Goal: Register for event/course

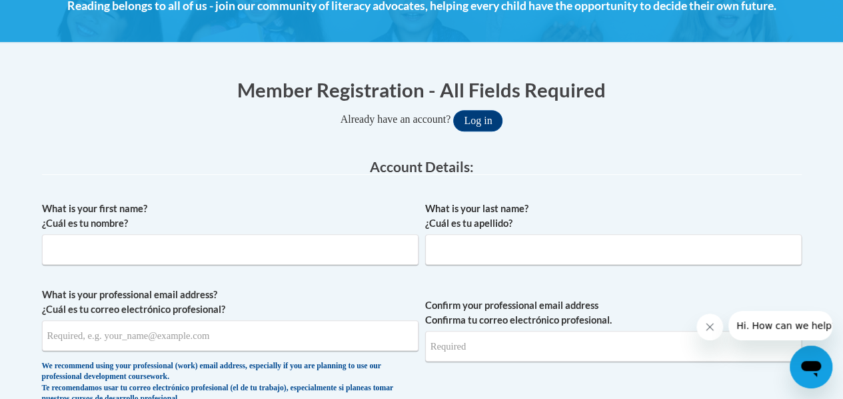
scroll to position [209, 0]
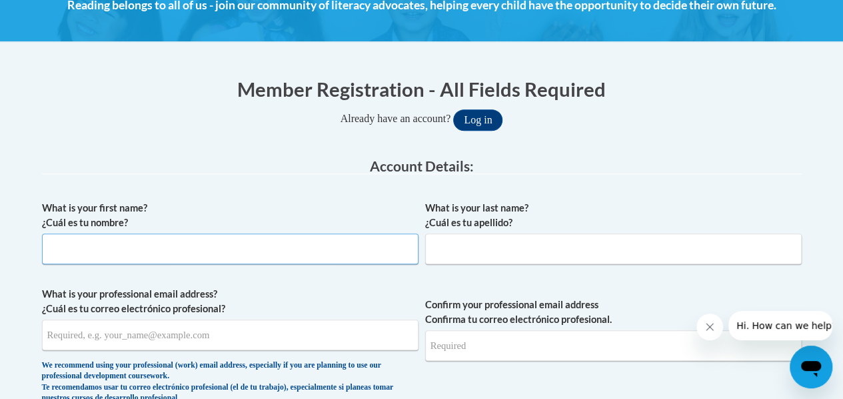
click at [332, 247] on input "What is your first name? ¿Cuál es tu nombre?" at bounding box center [230, 248] width 377 height 31
type input "Melissa"
type input "Grigg"
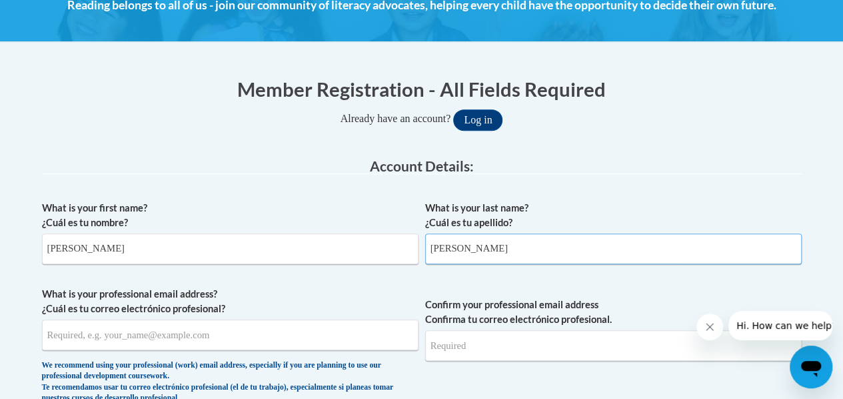
type input "melissa.grigg@rusd.org"
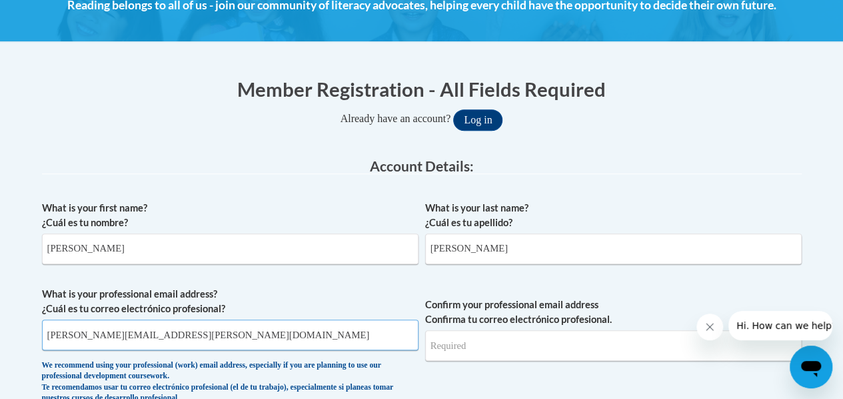
type input "melissa.grigg@rusd.org"
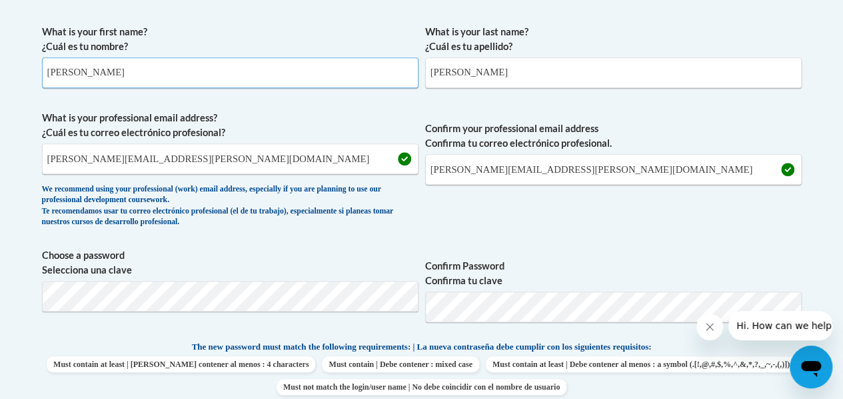
scroll to position [386, 0]
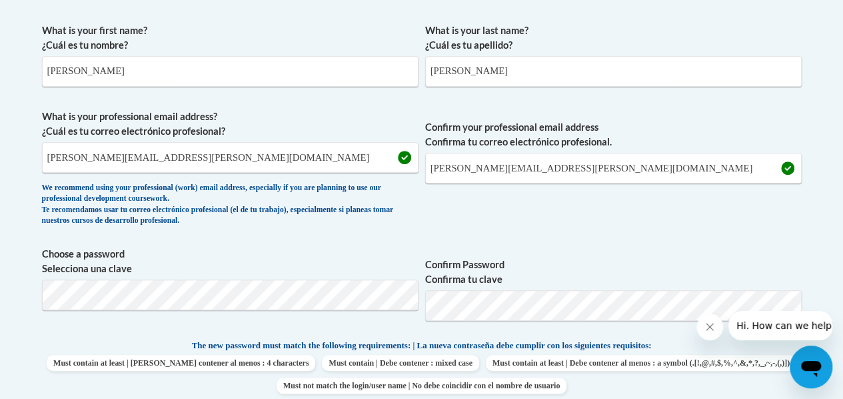
click at [85, 341] on p "The new password must match the following requirements: | La nueva contraseña d…" at bounding box center [422, 346] width 760 height 17
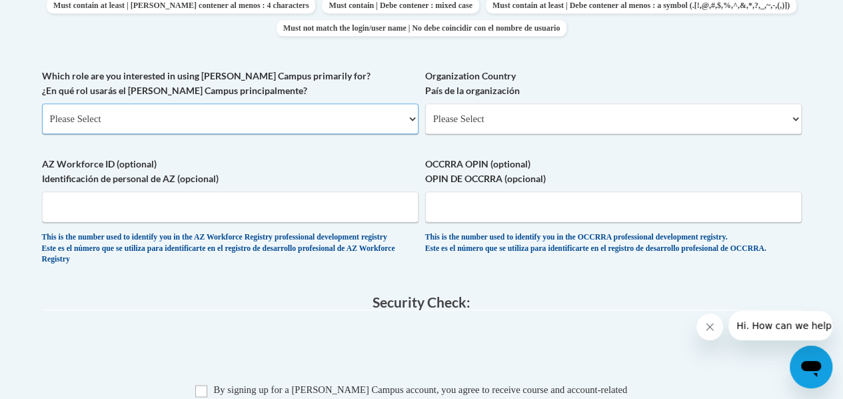
scroll to position [483, 0]
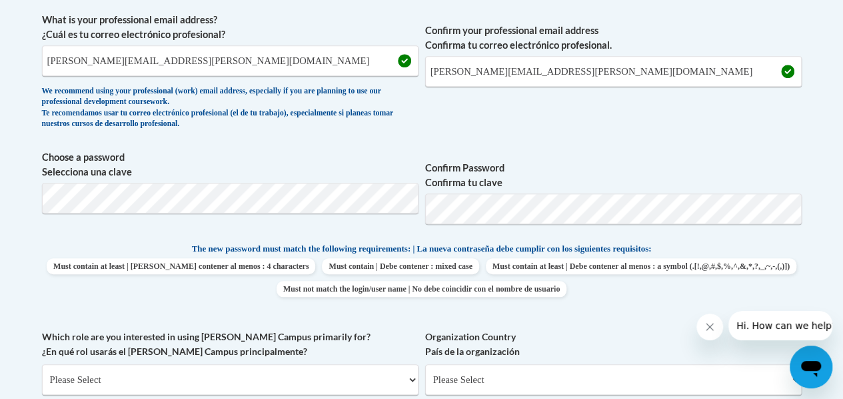
click at [3, 279] on body "This site uses cookies to help improve your learning experience. By continuing …" at bounding box center [421, 336] width 843 height 1638
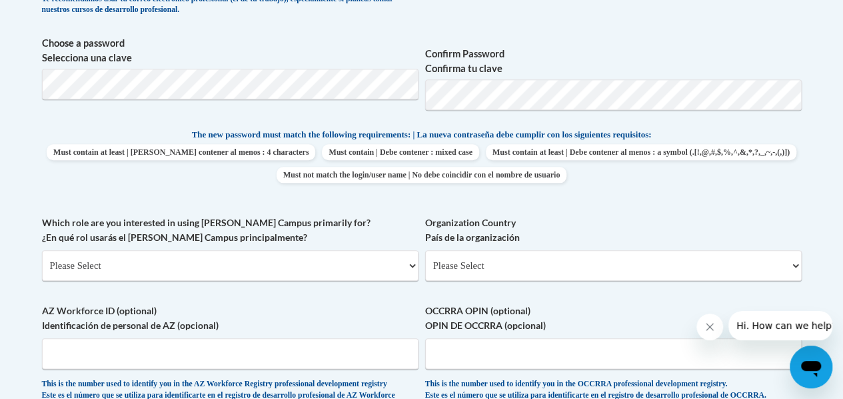
scroll to position [596, 0]
click at [124, 261] on select "Please Select College/University | Colegio/Universidad Community/Nonprofit Part…" at bounding box center [230, 266] width 377 height 31
select select "fbf2d438-af2f-41f8-98f1-81c410e29de3"
click at [42, 251] on select "Please Select College/University | Colegio/Universidad Community/Nonprofit Part…" at bounding box center [230, 266] width 377 height 31
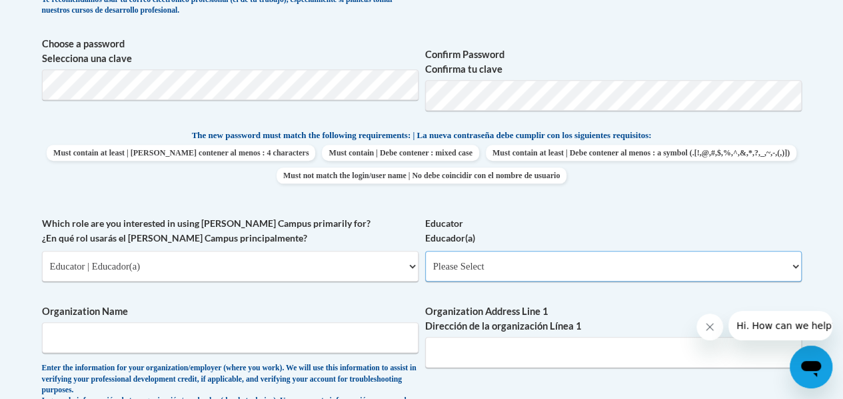
click at [568, 275] on select "Please Select Early Learning/Daycare Teacher/Family Home Care Provider | Maestr…" at bounding box center [613, 266] width 377 height 31
select select "8e40623d-54d0-45cd-9f92-5df65cd3f8cf"
click at [425, 251] on select "Please Select Early Learning/Daycare Teacher/Family Home Care Provider | Maestr…" at bounding box center [613, 266] width 377 height 31
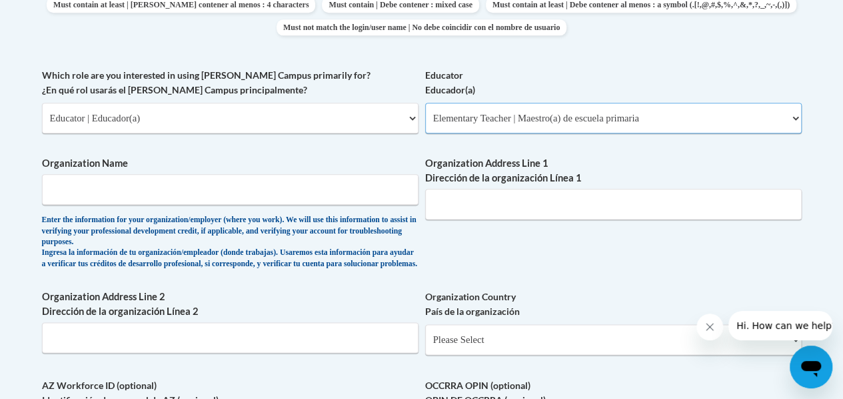
scroll to position [745, 0]
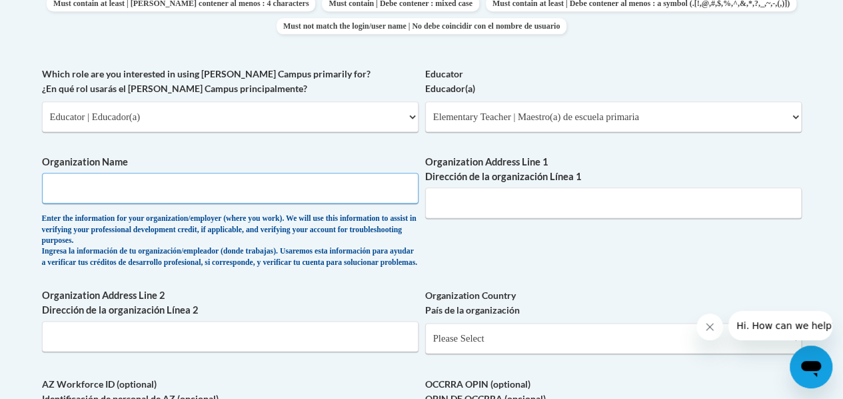
click at [319, 187] on input "Organization Name" at bounding box center [230, 188] width 377 height 31
click at [0, 223] on body "This site uses cookies to help improve your learning experience. By continuing …" at bounding box center [421, 185] width 843 height 1860
click at [97, 195] on input "Organization Name" at bounding box center [230, 188] width 377 height 31
type input "Goodland Montessori"
type input "4800 Graceland Blvd"
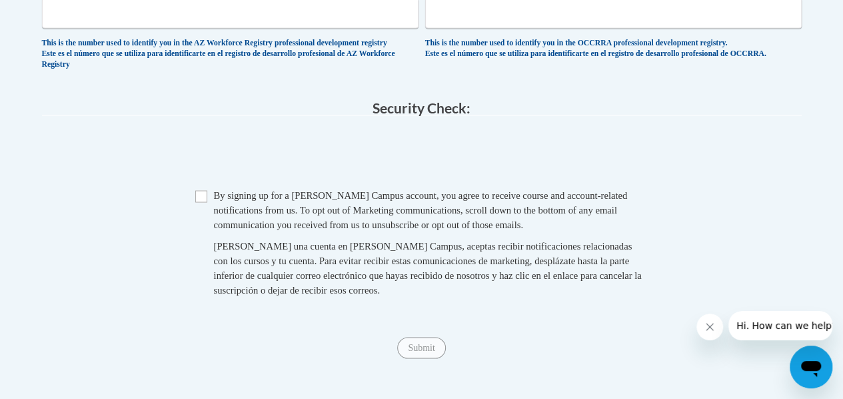
scroll to position [1159, 0]
click at [205, 202] on input "Checkbox" at bounding box center [201, 196] width 12 height 12
checkbox input "true"
click at [430, 358] on input "Submit" at bounding box center [421, 347] width 48 height 21
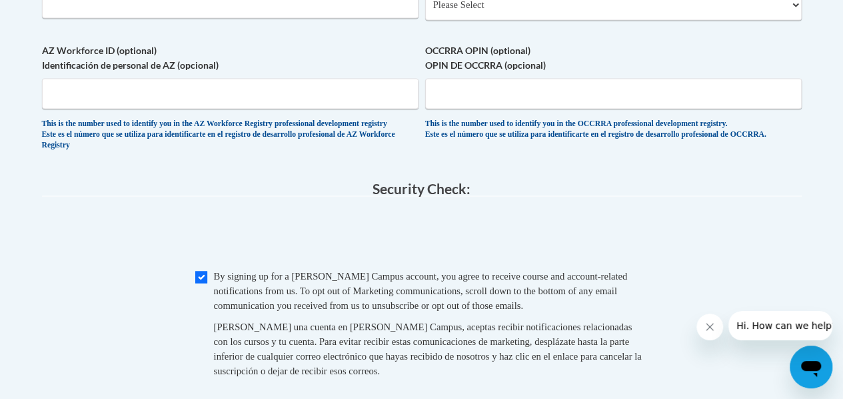
click at [601, 219] on fieldset "Security Check: Enter the security code + = TextBox Checkbox" at bounding box center [422, 294] width 760 height 227
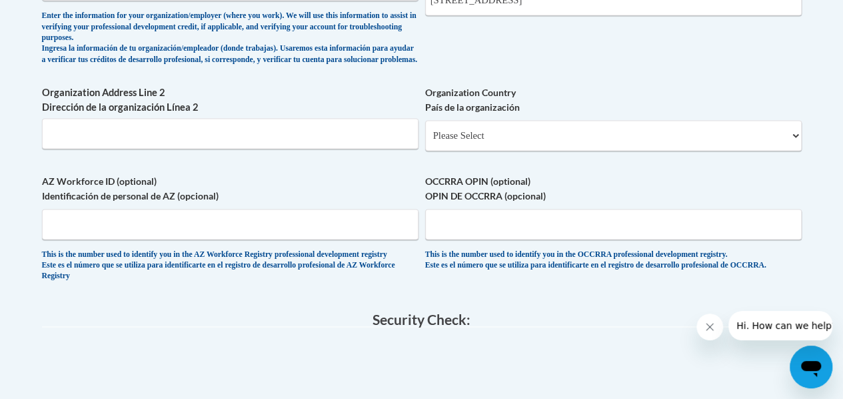
scroll to position [948, 0]
click at [563, 142] on select "Please Select United States | Estados Unidos Outside of the United States | Fue…" at bounding box center [613, 135] width 377 height 31
select select "ad49bcad-a171-4b2e-b99c-48b446064914"
click at [425, 130] on select "Please Select United States | Estados Unidos Outside of the United States | Fue…" at bounding box center [613, 135] width 377 height 31
select select
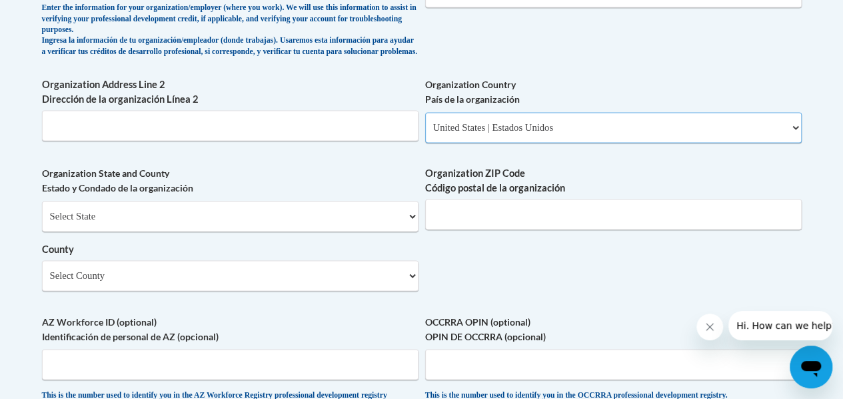
scroll to position [955, 0]
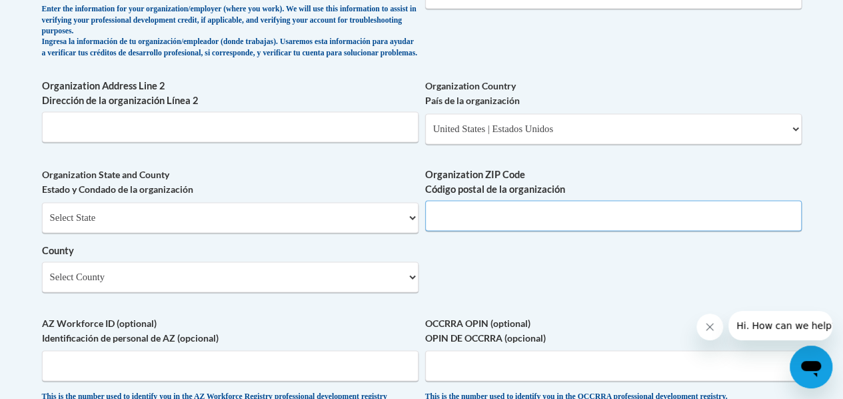
click at [509, 226] on input "Organization ZIP Code Código postal de la organización" at bounding box center [613, 215] width 377 height 31
type input "53405"
click at [316, 291] on select "Select County Adams Ashland Barron Bayfield Brown Buffalo Burnett Calumet Chipp…" at bounding box center [230, 276] width 377 height 31
select select "Racine"
click at [42, 271] on select "Select County Adams Ashland Barron Bayfield Brown Buffalo Burnett Calumet Chipp…" at bounding box center [230, 276] width 377 height 31
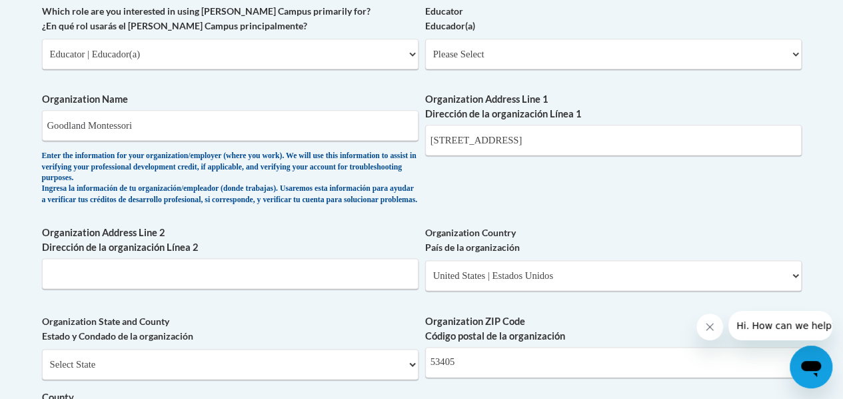
scroll to position [808, 0]
click at [475, 199] on div "What is your first name? ¿Cuál es tu nombre? Melissa What is your last name? ¿C…" at bounding box center [422, 89] width 760 height 989
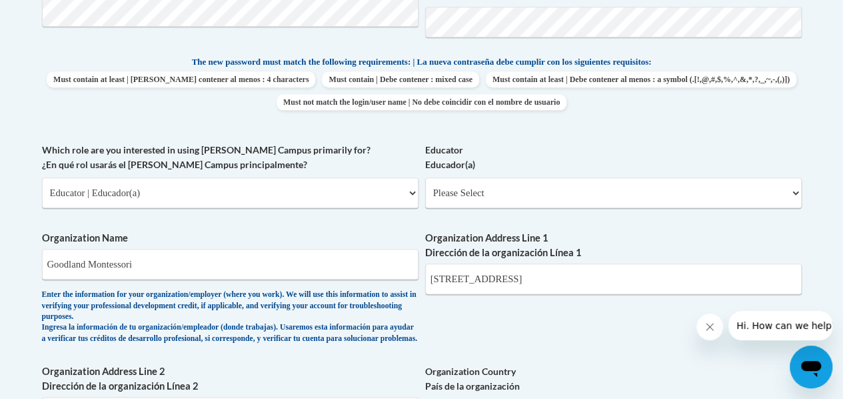
scroll to position [669, 0]
click at [475, 199] on select "Please Select Early Learning/Daycare Teacher/Family Home Care Provider | Maestr…" at bounding box center [613, 192] width 377 height 31
select select "8e40623d-54d0-45cd-9f92-5df65cd3f8cf"
click at [425, 177] on select "Please Select Early Learning/Daycare Teacher/Family Home Care Provider | Maestr…" at bounding box center [613, 192] width 377 height 31
select select "null"
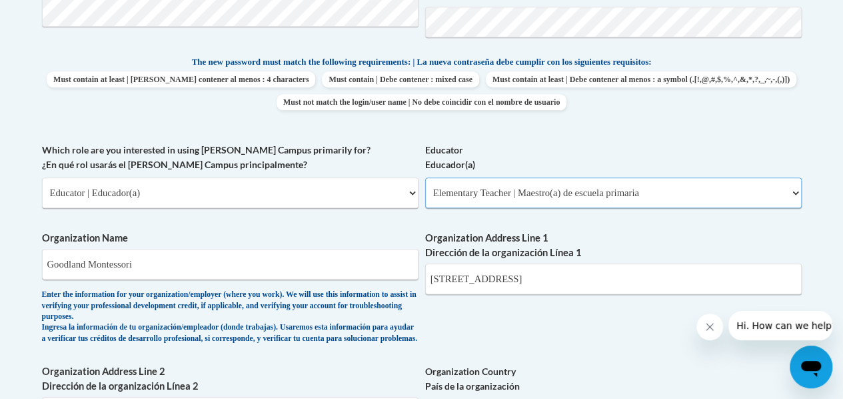
select select "null"
click at [460, 350] on div "What is your first name? ¿Cuál es tu nombre? Melissa What is your last name? ¿C…" at bounding box center [422, 227] width 760 height 989
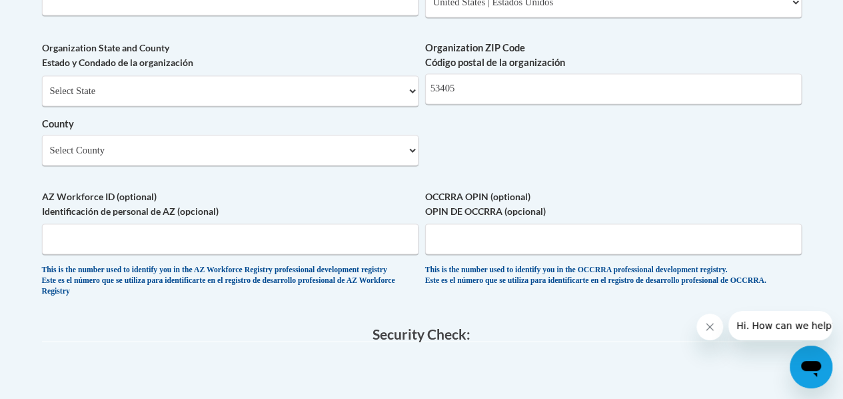
scroll to position [1081, 0]
click at [223, 92] on select "Select State Alabama Alaska Arizona Arkansas California Colorado Connecticut De…" at bounding box center [230, 90] width 377 height 31
select select "Wisconsin"
click at [42, 85] on select "Select State Alabama Alaska Arizona Arkansas California Colorado Connecticut De…" at bounding box center [230, 90] width 377 height 31
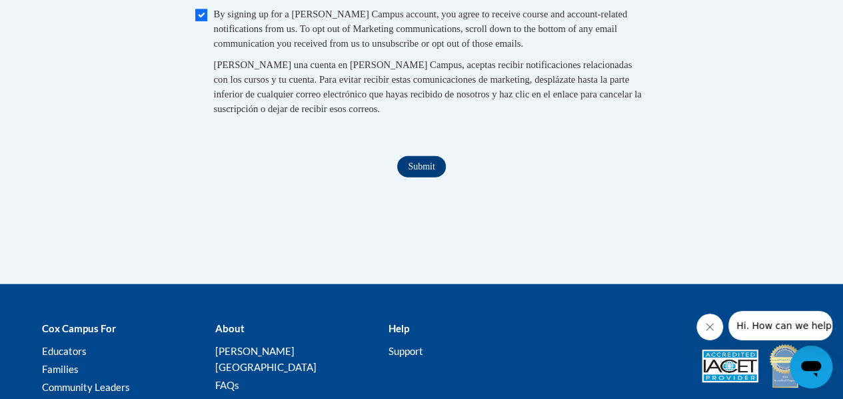
scroll to position [1489, 0]
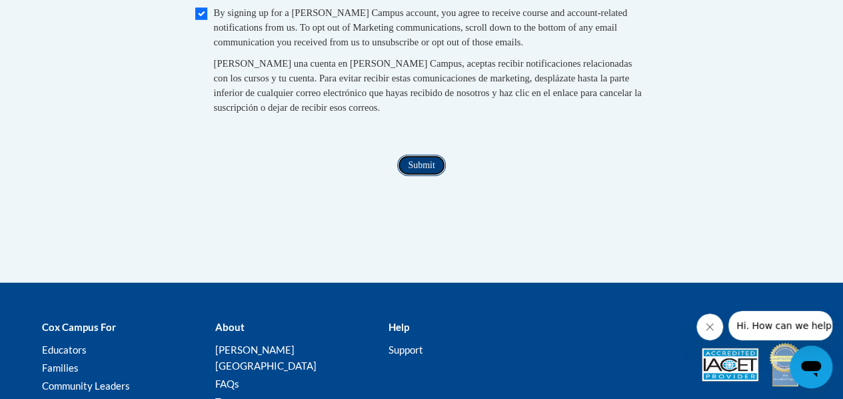
click at [409, 176] on input "Submit" at bounding box center [421, 165] width 48 height 21
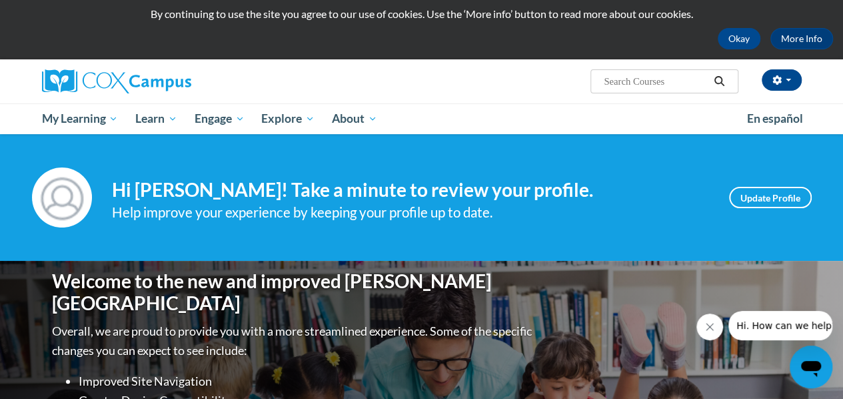
scroll to position [41, 0]
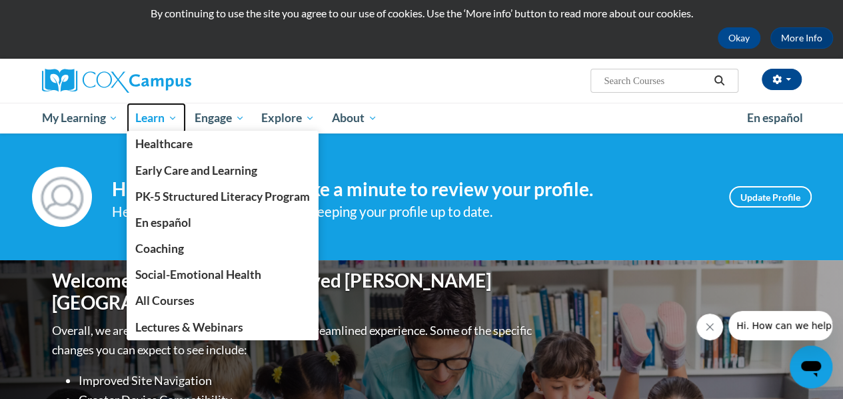
click at [150, 118] on span "Learn" at bounding box center [156, 118] width 42 height 16
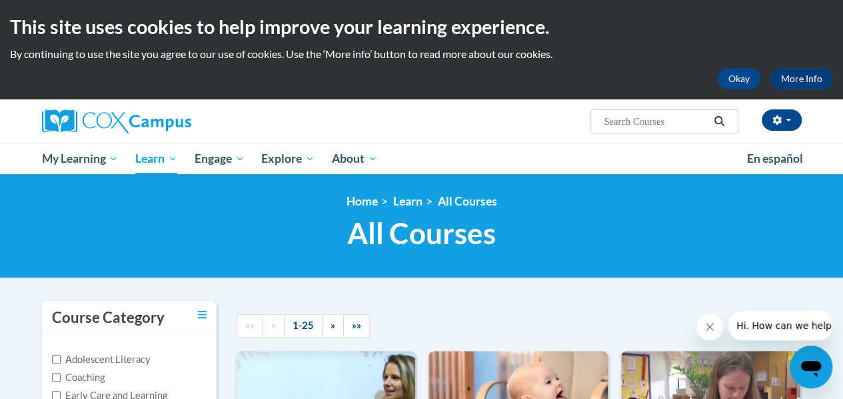
scroll to position [7, 0]
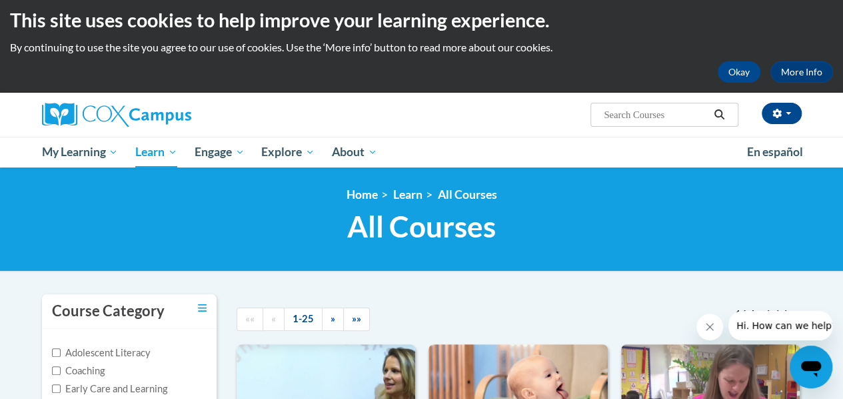
click at [661, 109] on input "Search..." at bounding box center [656, 115] width 107 height 16
type input "early literacy"
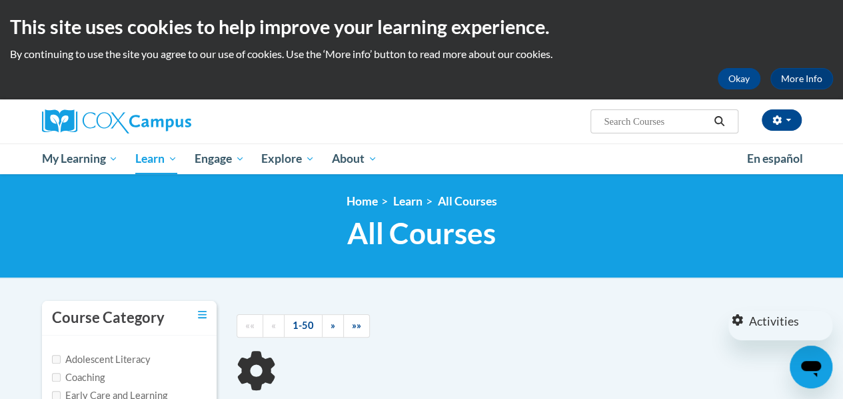
type input "early literacy"
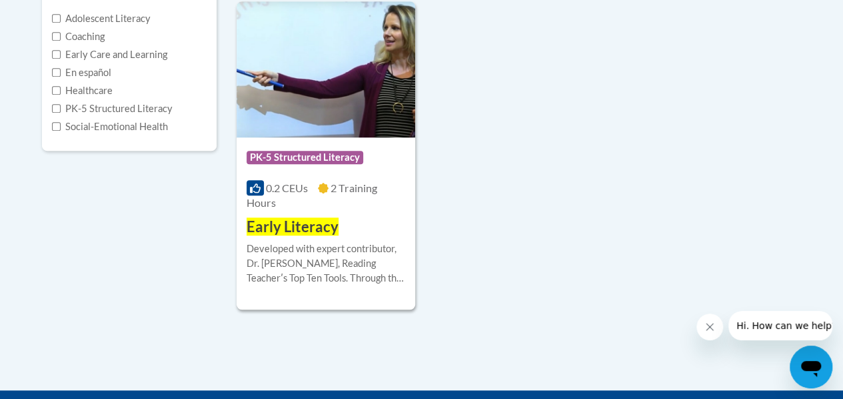
scroll to position [343, 0]
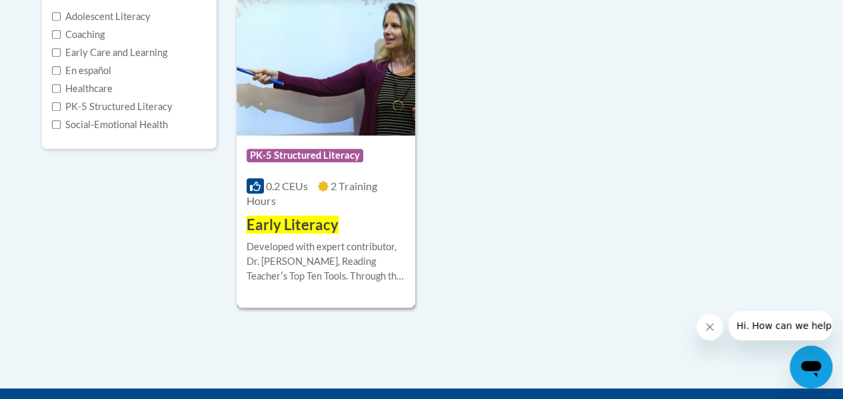
click at [281, 229] on span "Early Literacy" at bounding box center [293, 224] width 92 height 18
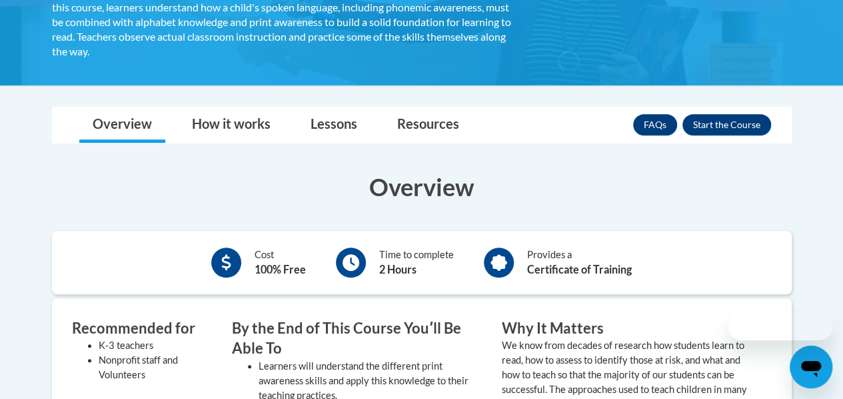
scroll to position [293, 0]
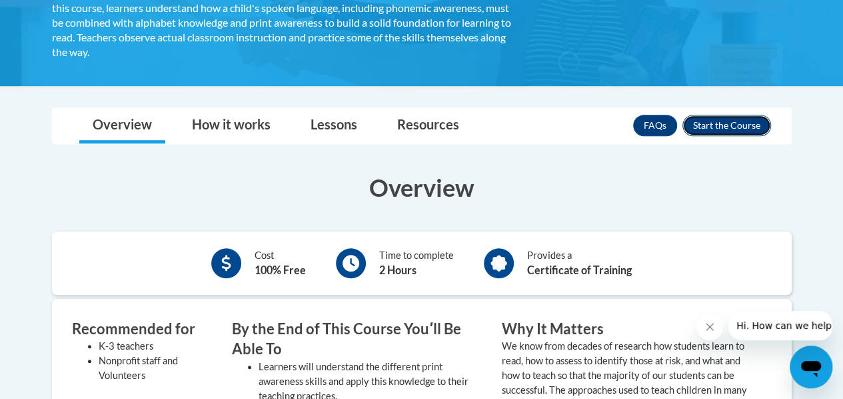
click at [707, 126] on button "Enroll" at bounding box center [727, 125] width 89 height 21
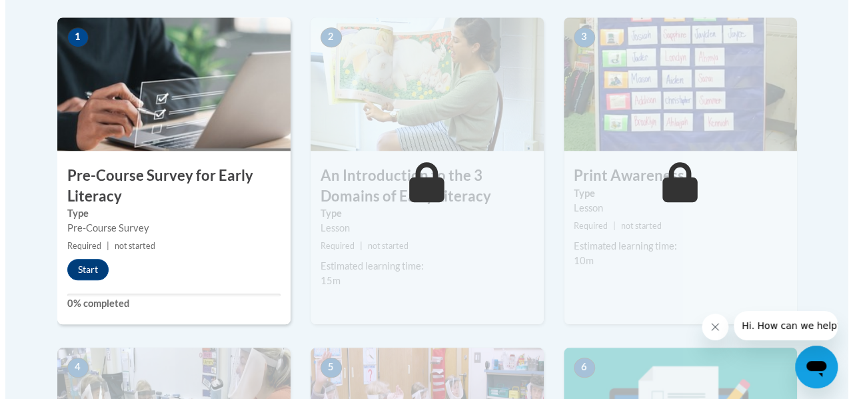
scroll to position [431, 0]
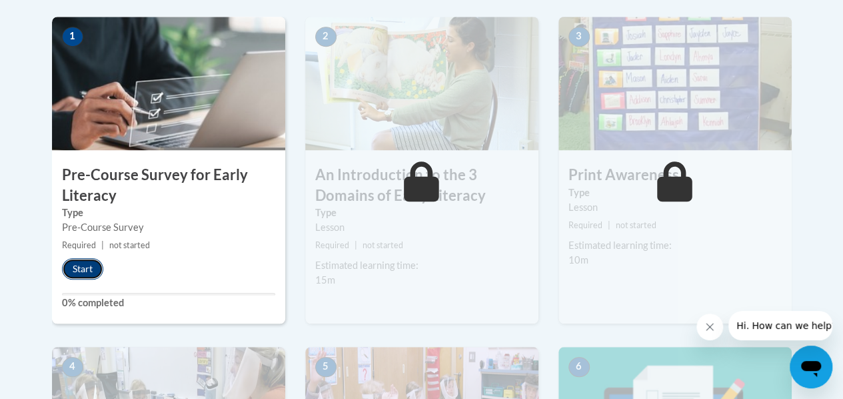
click at [93, 271] on button "Start" at bounding box center [82, 268] width 41 height 21
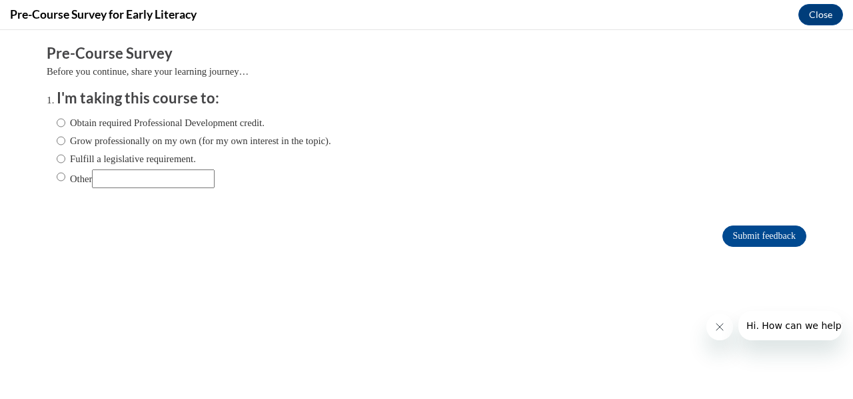
scroll to position [0, 0]
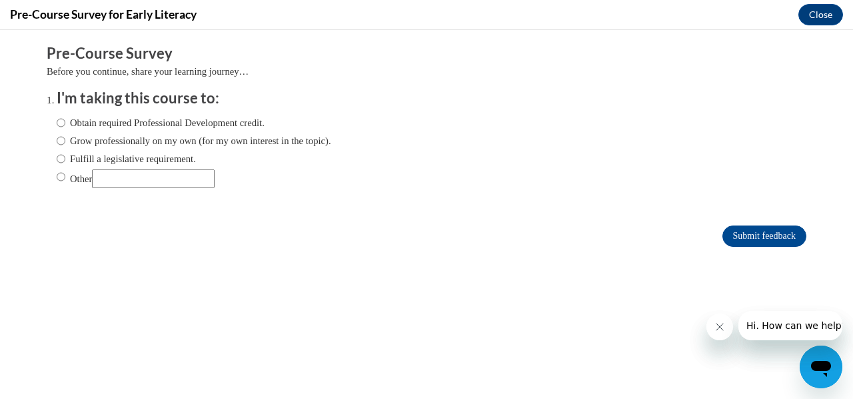
click at [123, 123] on label "Obtain required Professional Development credit." at bounding box center [161, 122] width 208 height 15
click at [65, 123] on input "Obtain required Professional Development credit." at bounding box center [61, 122] width 9 height 15
radio input "true"
click at [735, 229] on input "Submit feedback" at bounding box center [765, 235] width 84 height 21
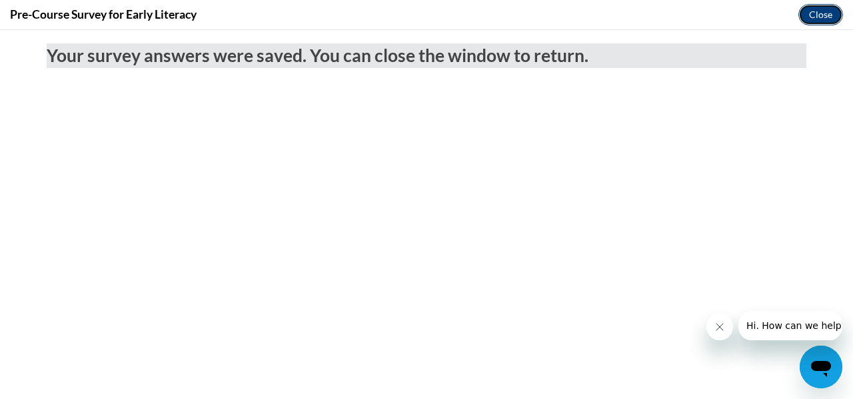
click at [821, 25] on button "Close" at bounding box center [821, 14] width 45 height 21
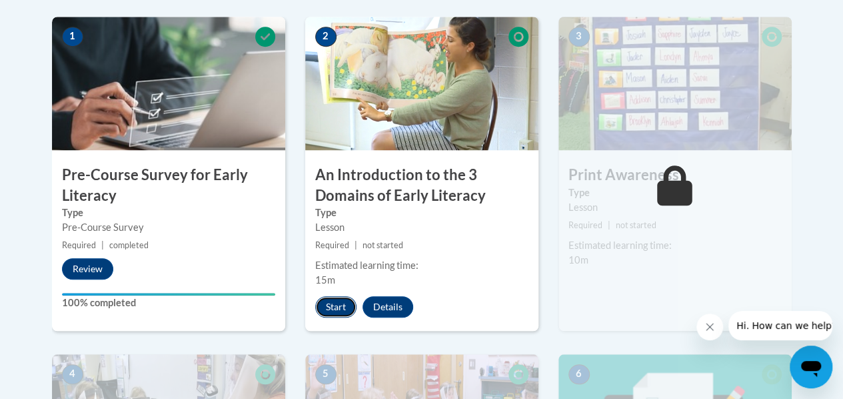
click at [330, 306] on button "Start" at bounding box center [335, 306] width 41 height 21
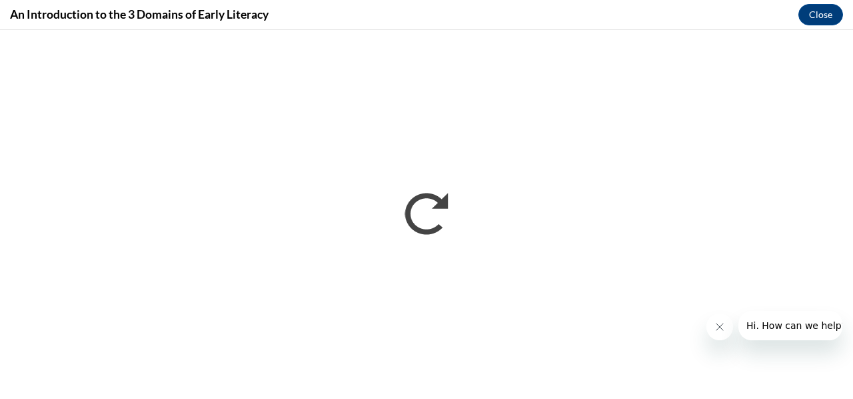
click at [730, 328] on button "Close message from company" at bounding box center [719, 326] width 27 height 27
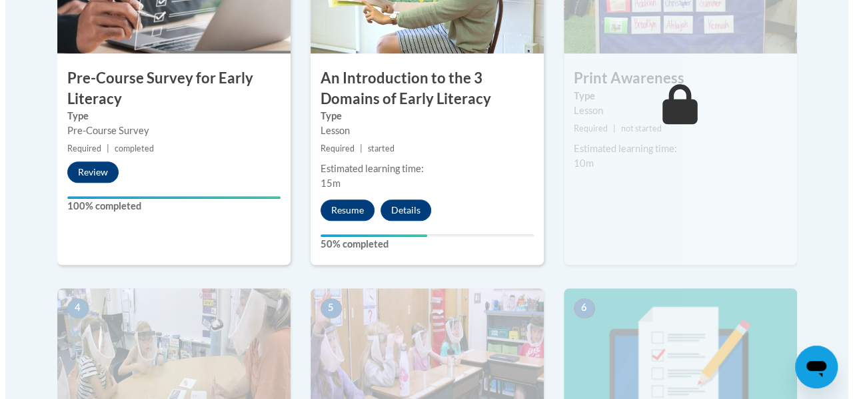
scroll to position [527, 0]
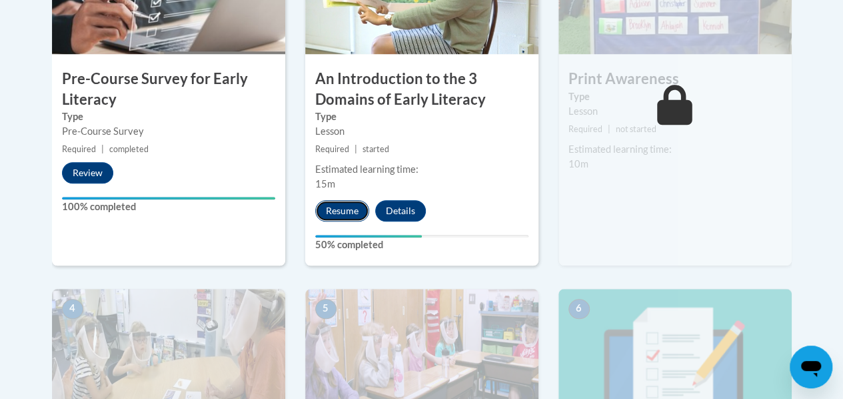
click at [325, 207] on button "Resume" at bounding box center [342, 210] width 54 height 21
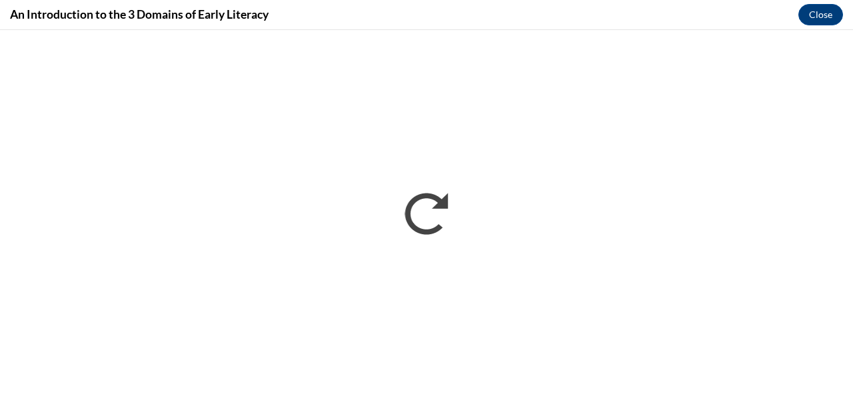
scroll to position [0, 0]
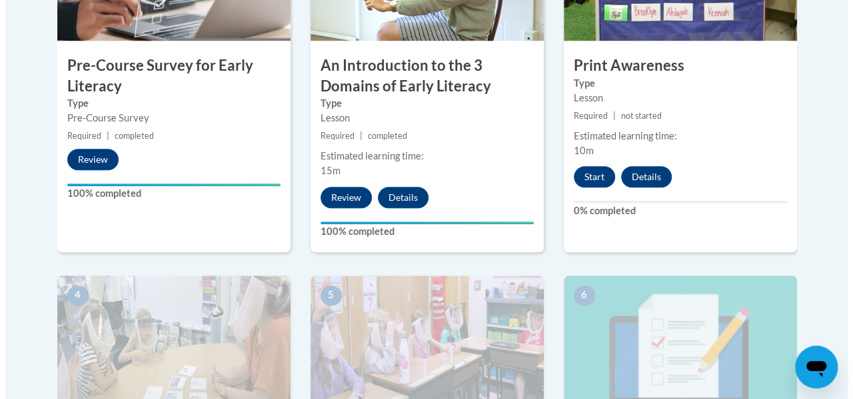
scroll to position [541, 0]
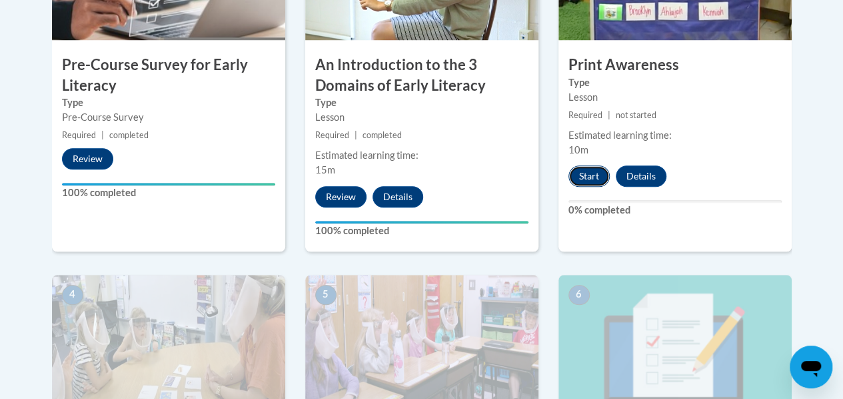
click at [586, 175] on button "Start" at bounding box center [589, 175] width 41 height 21
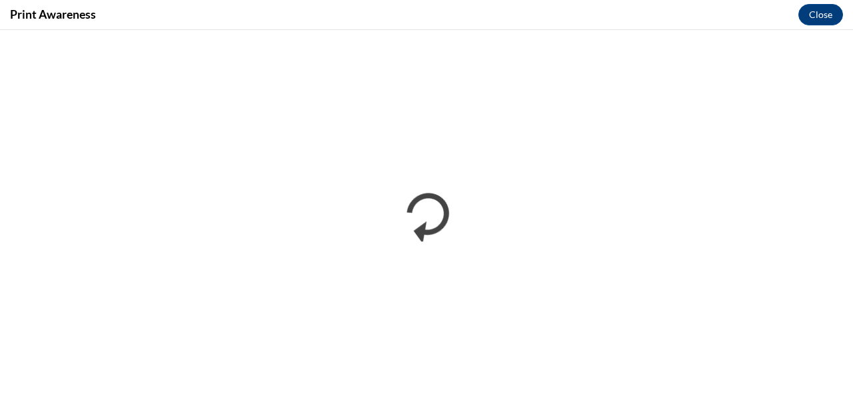
scroll to position [0, 0]
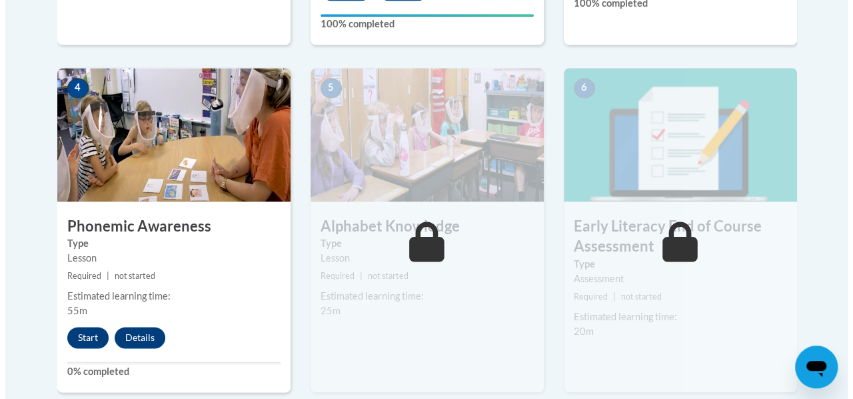
scroll to position [754, 0]
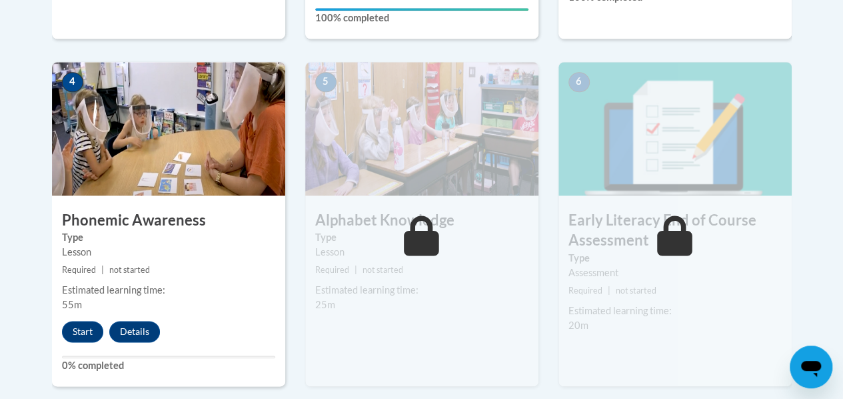
click at [63, 337] on div "Start Details Feedback" at bounding box center [114, 331] width 125 height 21
click at [76, 329] on button "Start" at bounding box center [82, 331] width 41 height 21
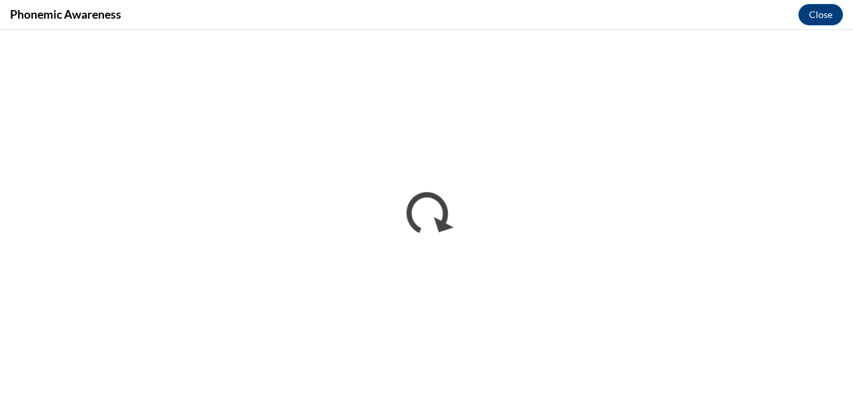
scroll to position [0, 0]
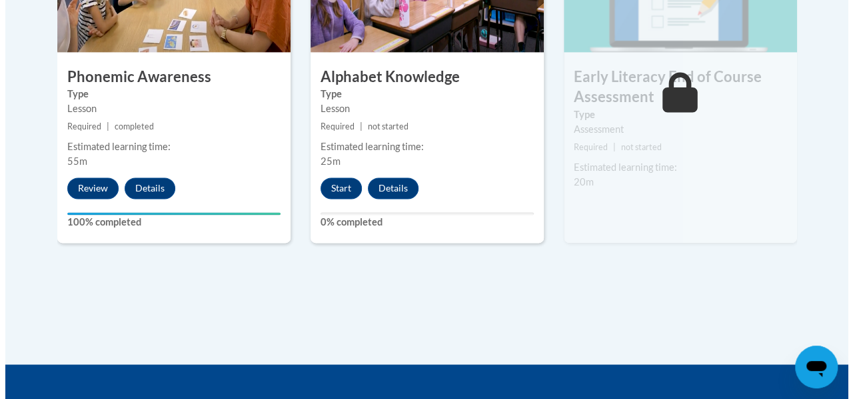
scroll to position [897, 0]
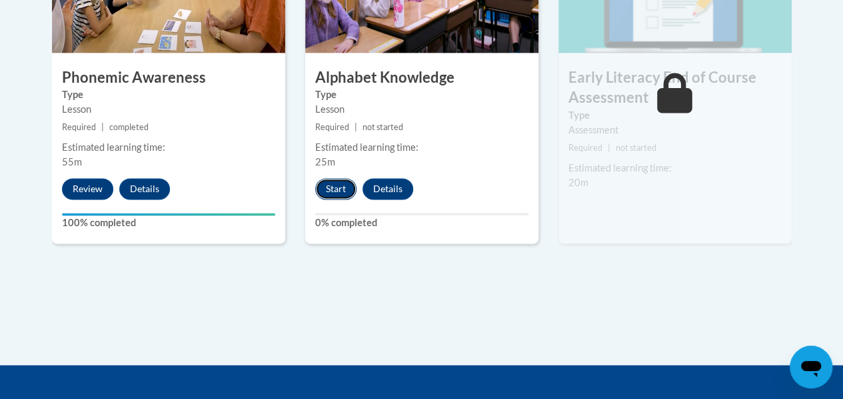
click at [337, 186] on button "Start" at bounding box center [335, 188] width 41 height 21
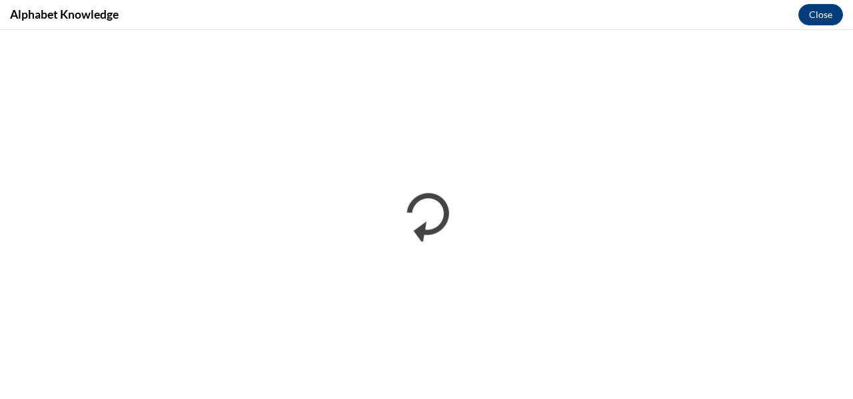
scroll to position [0, 0]
